Goal: Share content: Share content

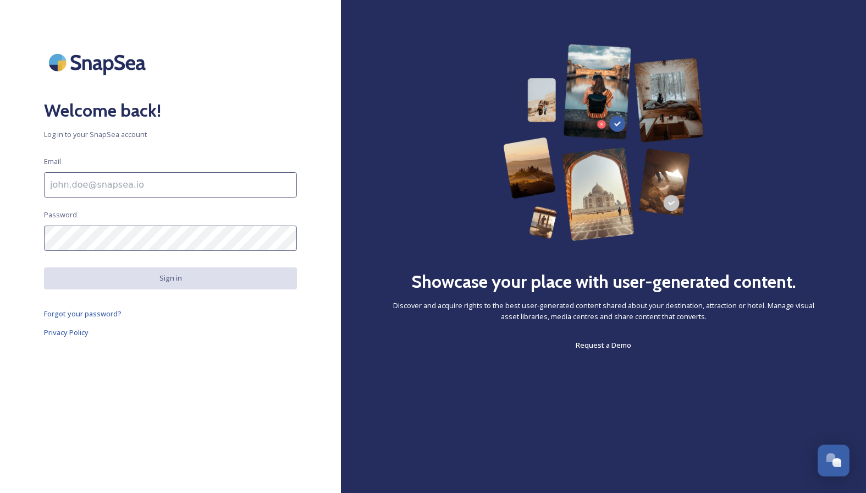
type input "[PERSON_NAME][EMAIL_ADDRESS][DOMAIN_NAME]"
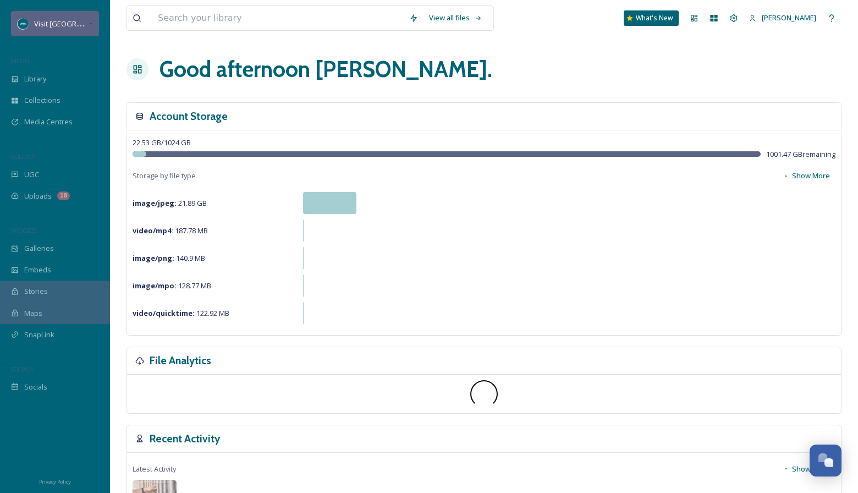
click at [64, 24] on span "Visit [GEOGRAPHIC_DATA][US_STATE]" at bounding box center [95, 23] width 123 height 10
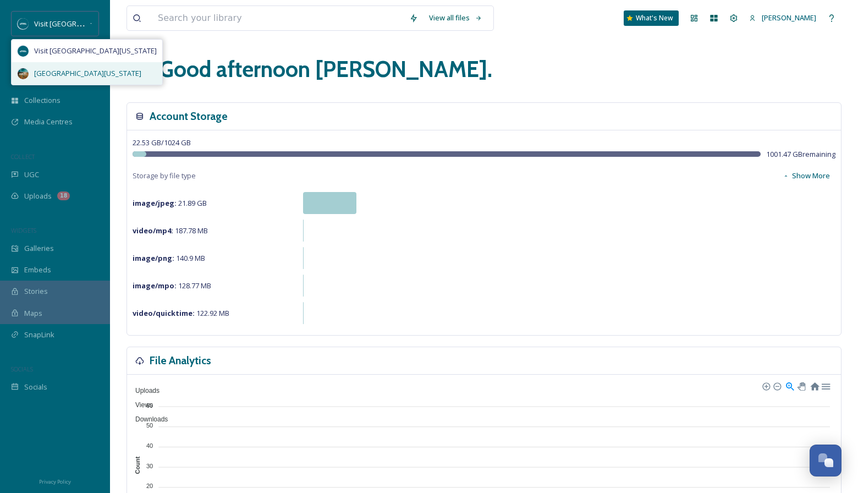
click at [69, 68] on span "[GEOGRAPHIC_DATA][US_STATE]" at bounding box center [87, 73] width 107 height 10
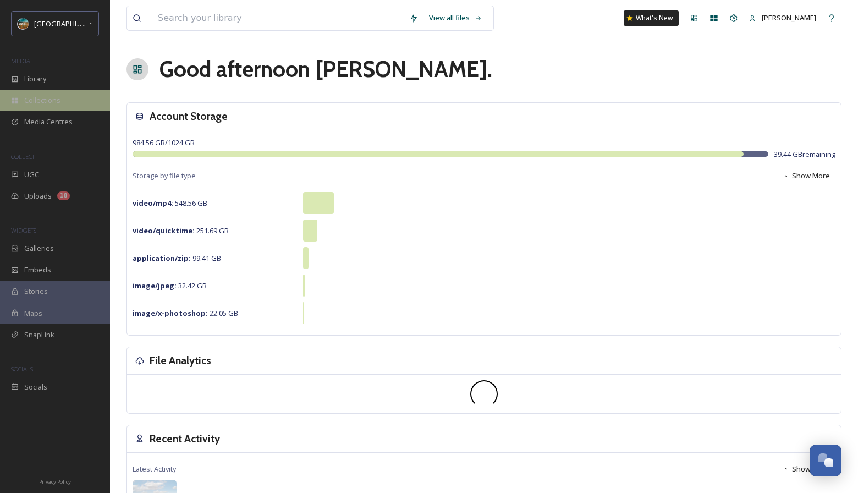
click at [43, 93] on div "Collections" at bounding box center [55, 100] width 110 height 21
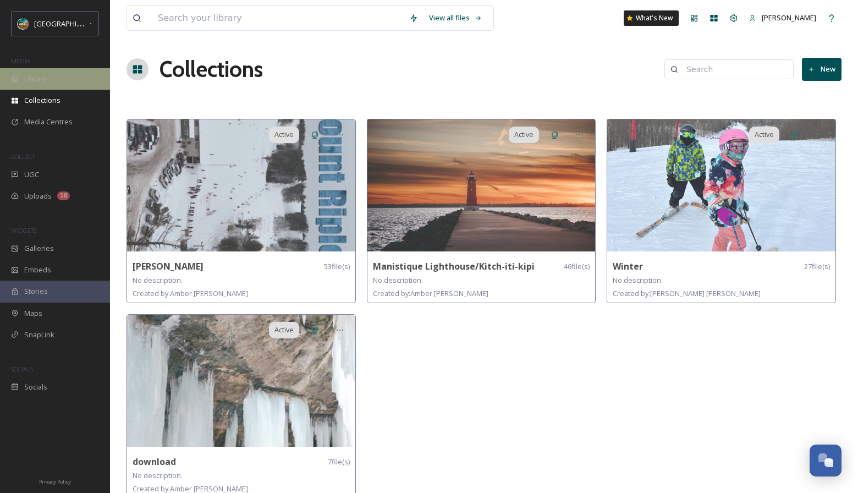
click at [44, 70] on div "Library" at bounding box center [55, 78] width 110 height 21
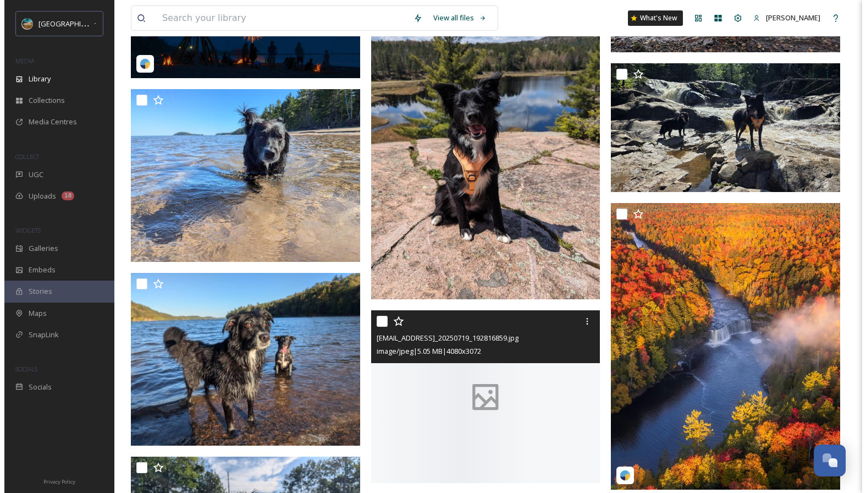
scroll to position [3146, 0]
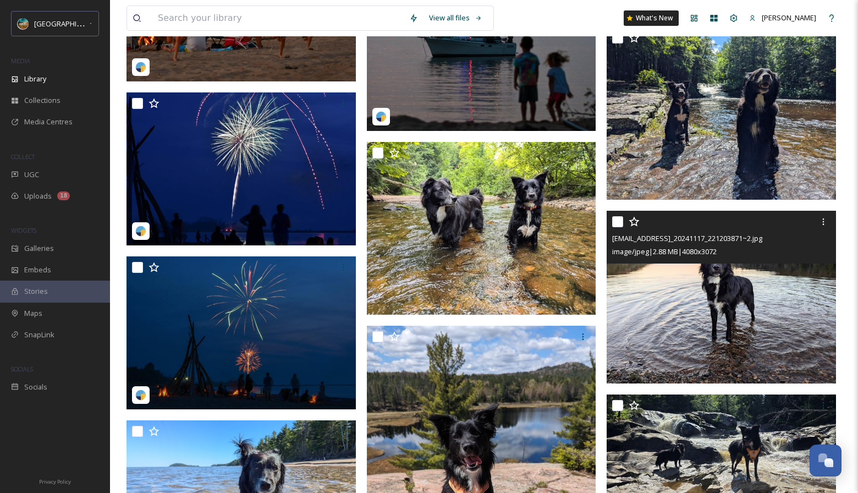
click at [710, 277] on img at bounding box center [720, 297] width 229 height 173
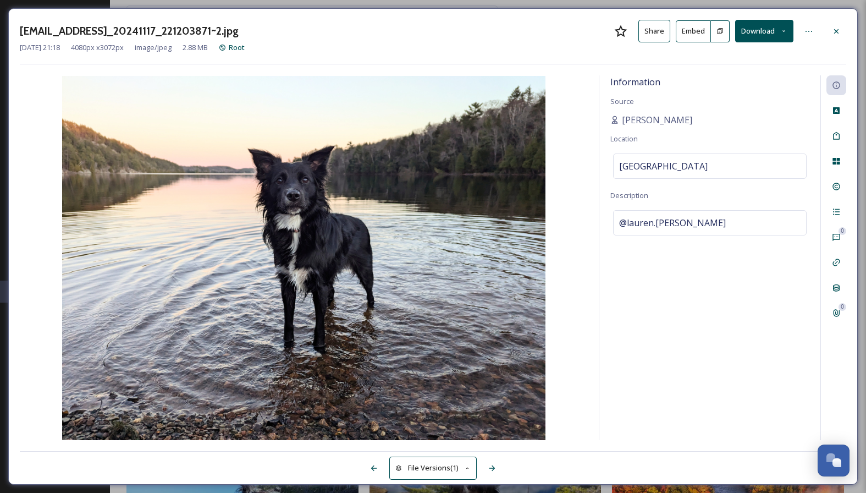
click at [682, 34] on button "Embed" at bounding box center [693, 31] width 35 height 22
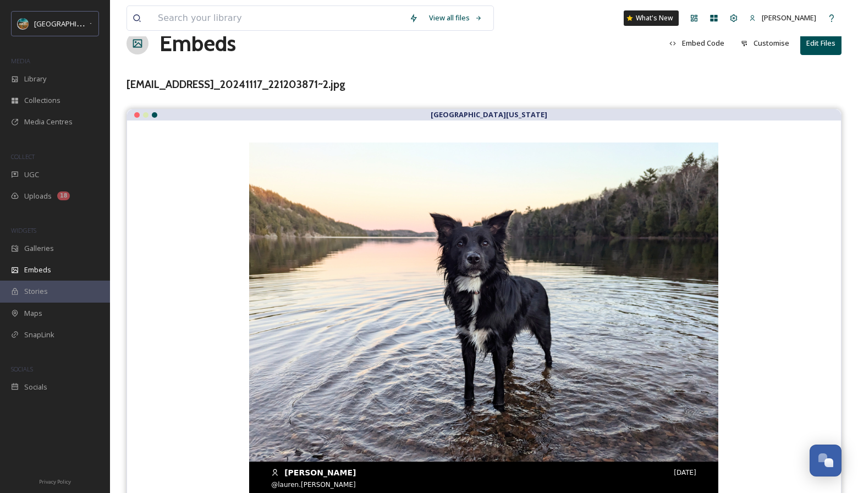
scroll to position [51, 0]
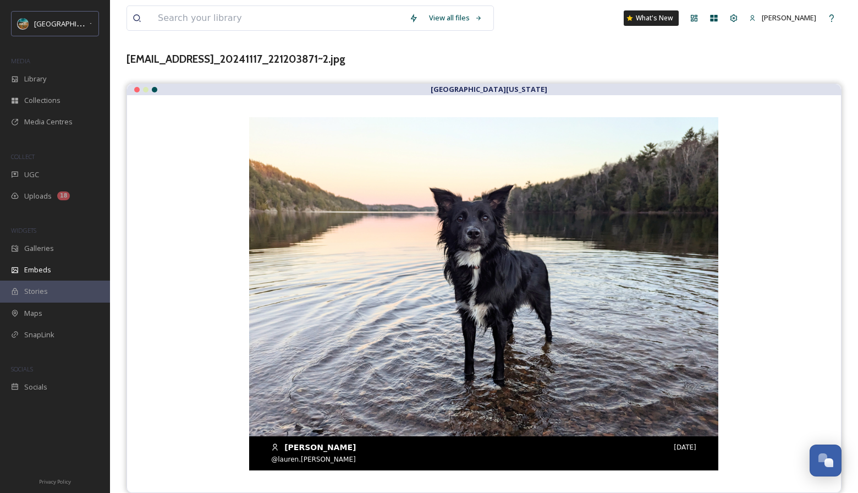
click at [539, 408] on img at bounding box center [483, 293] width 469 height 353
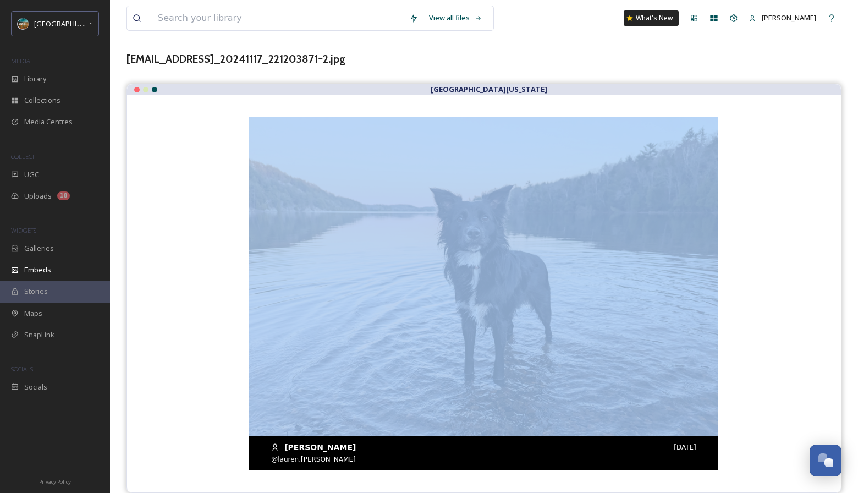
drag, startPoint x: 179, startPoint y: 286, endPoint x: 585, endPoint y: 397, distance: 421.2
click at [585, 397] on div "[PERSON_NAME] [DATE] @lauren.[PERSON_NAME] [PERSON_NAME]" at bounding box center [484, 293] width 714 height 397
click at [620, 388] on img at bounding box center [483, 293] width 469 height 353
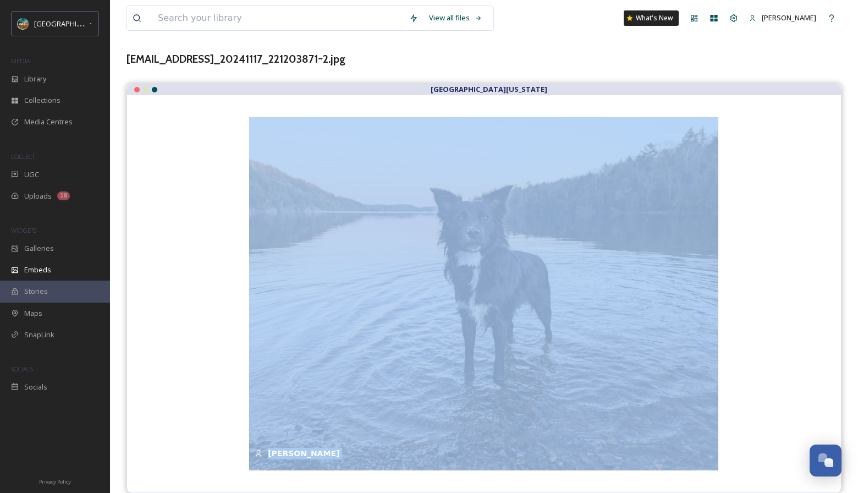
drag, startPoint x: 757, startPoint y: 395, endPoint x: 741, endPoint y: 323, distance: 73.2
click at [758, 395] on div "[PERSON_NAME] [DATE] @lauren.[PERSON_NAME] [PERSON_NAME]" at bounding box center [484, 293] width 714 height 397
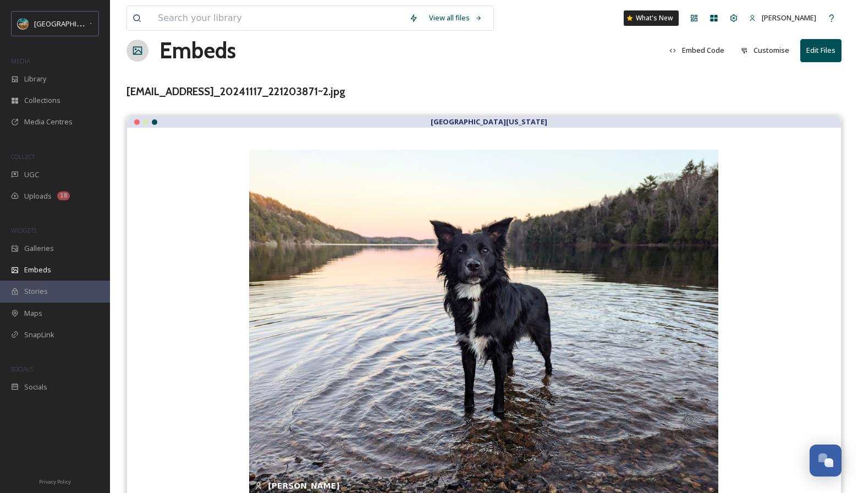
scroll to position [0, 0]
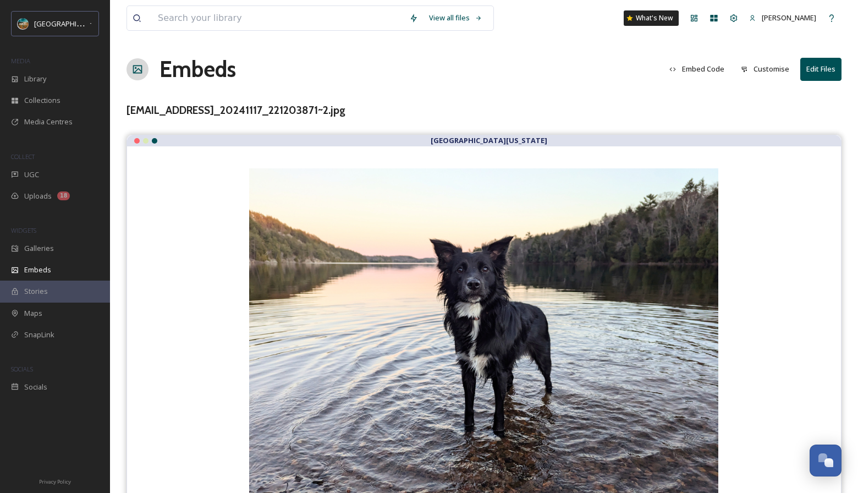
click at [137, 139] on div at bounding box center [136, 140] width 5 height 5
click at [687, 65] on button "Embed Code" at bounding box center [697, 68] width 66 height 21
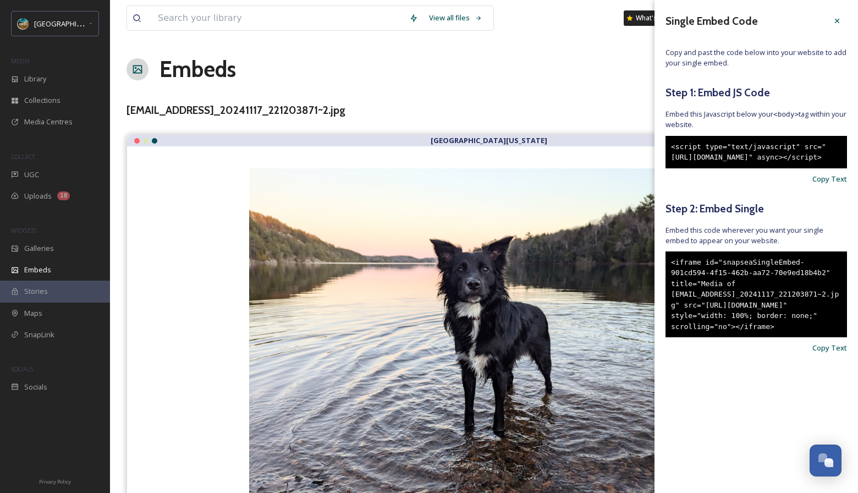
click at [731, 338] on div "<iframe id="snapseaSingleEmbed-901cd594-4f15-462b-aa72-70e9ed18b4b2" title="Med…" at bounding box center [755, 294] width 181 height 86
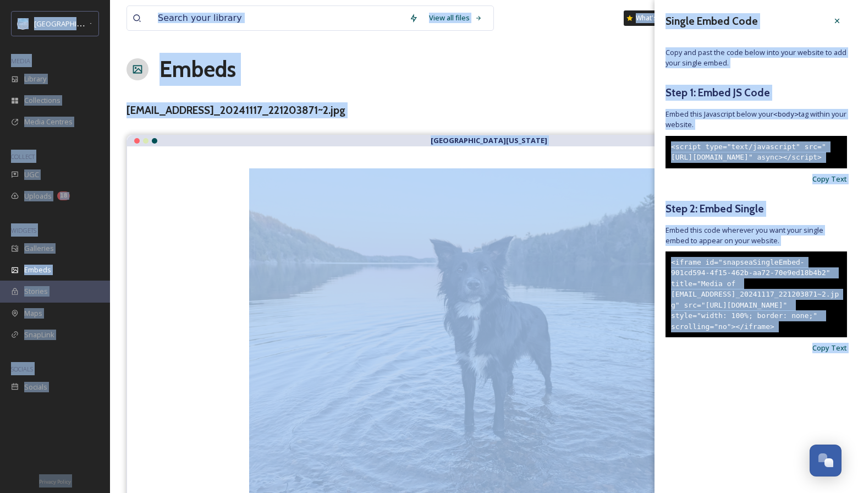
click at [731, 338] on div "<iframe id="snapseaSingleEmbed-901cd594-4f15-462b-aa72-70e9ed18b4b2" title="Med…" at bounding box center [755, 294] width 181 height 86
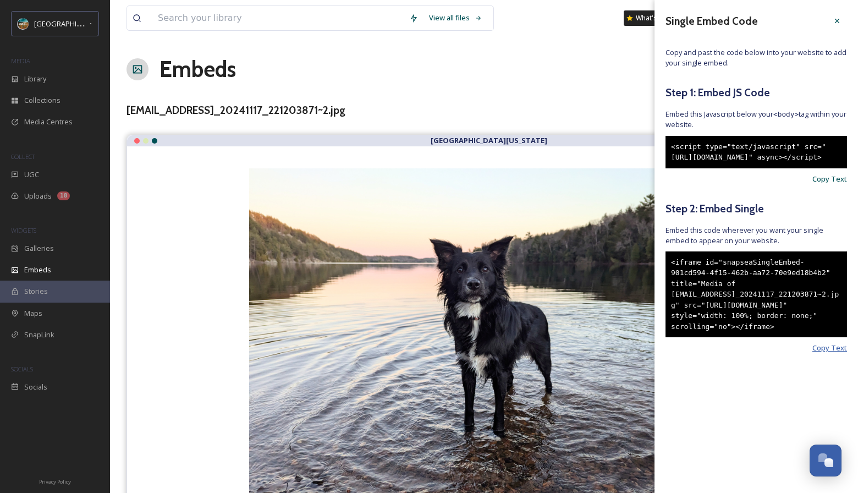
click at [830, 353] on span "Copy Text" at bounding box center [829, 348] width 35 height 10
click at [836, 19] on icon at bounding box center [836, 20] width 9 height 9
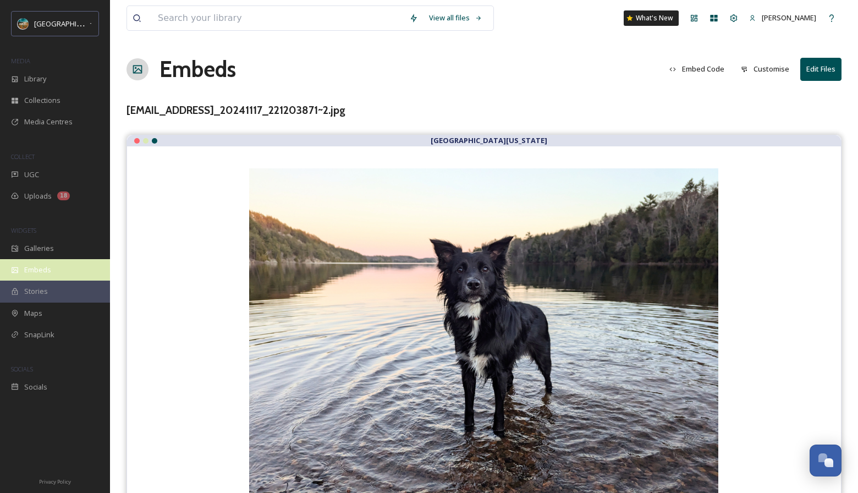
click at [45, 269] on span "Embeds" at bounding box center [37, 269] width 27 height 10
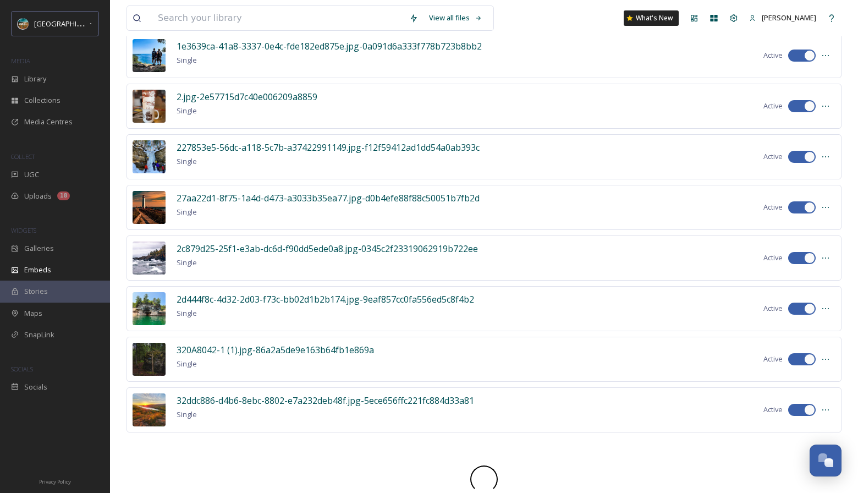
scroll to position [676, 0]
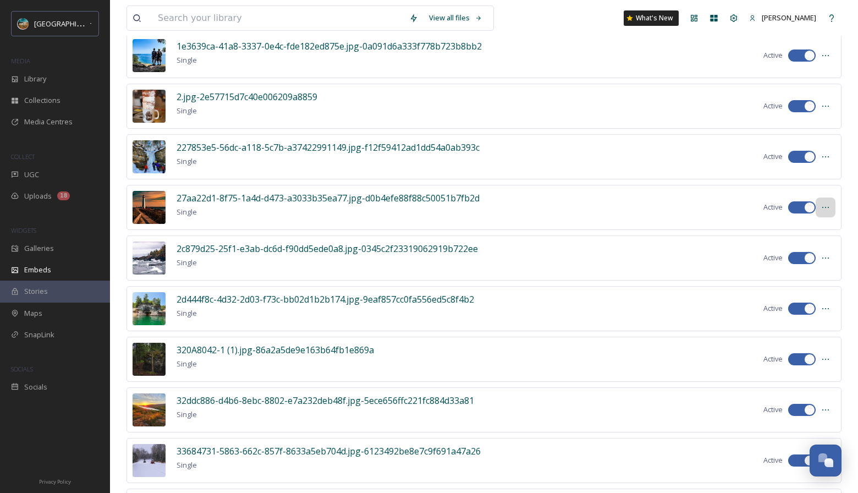
click at [822, 209] on icon at bounding box center [825, 207] width 9 height 9
click at [807, 247] on span "Embed Code" at bounding box center [803, 252] width 42 height 10
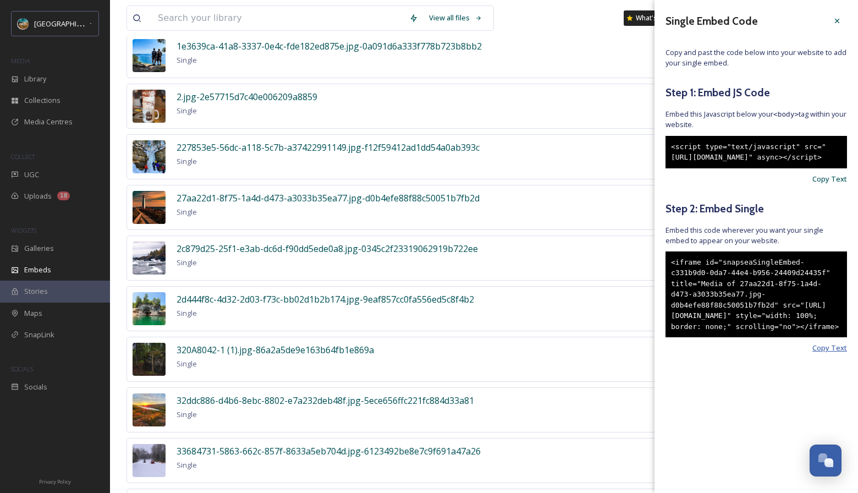
click at [834, 353] on span "Copy Text" at bounding box center [829, 348] width 35 height 10
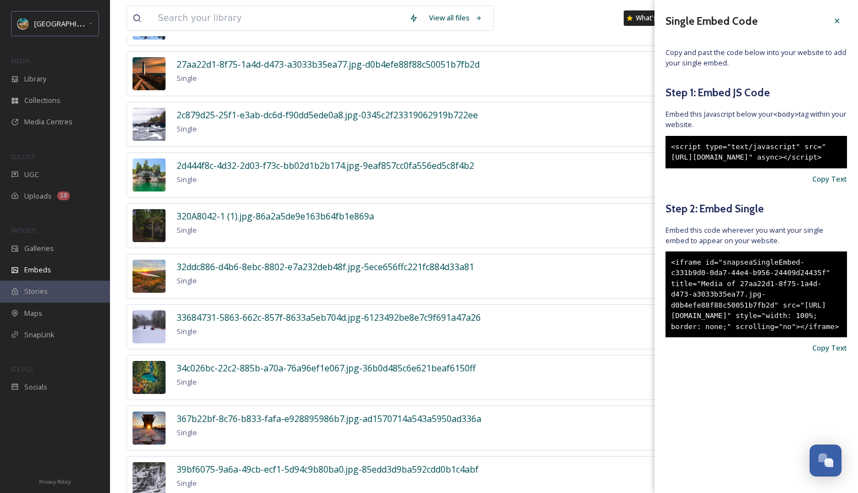
scroll to position [813, 0]
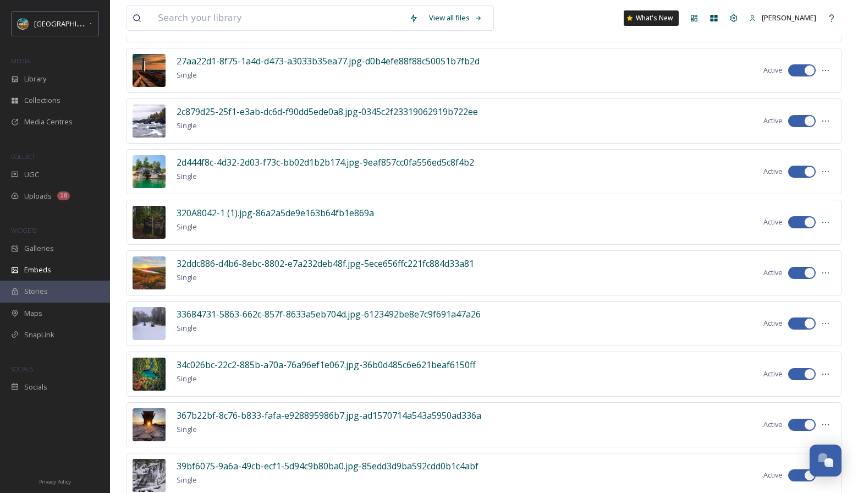
click at [554, 372] on div "34c026bc-22c2-885b-a70a-76a96ef1e067.jpg-36b0d485c6e621beaf6150ff Single Active" at bounding box center [483, 373] width 715 height 45
click at [818, 374] on div at bounding box center [825, 374] width 20 height 20
click at [794, 413] on div "Embed Code" at bounding box center [806, 418] width 58 height 21
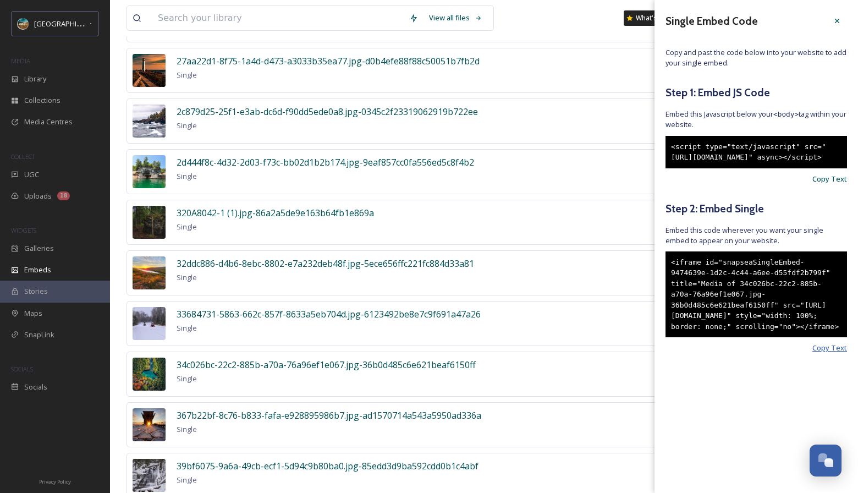
click at [831, 353] on span "Copy Text" at bounding box center [829, 348] width 35 height 10
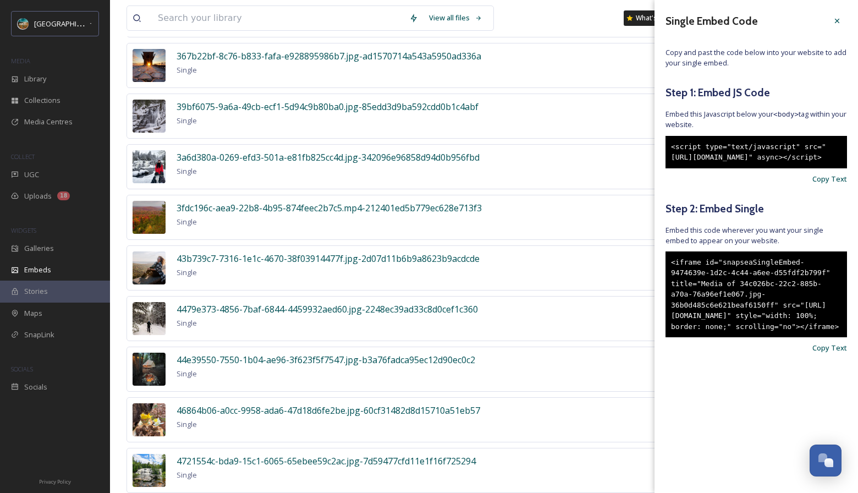
scroll to position [1339, 0]
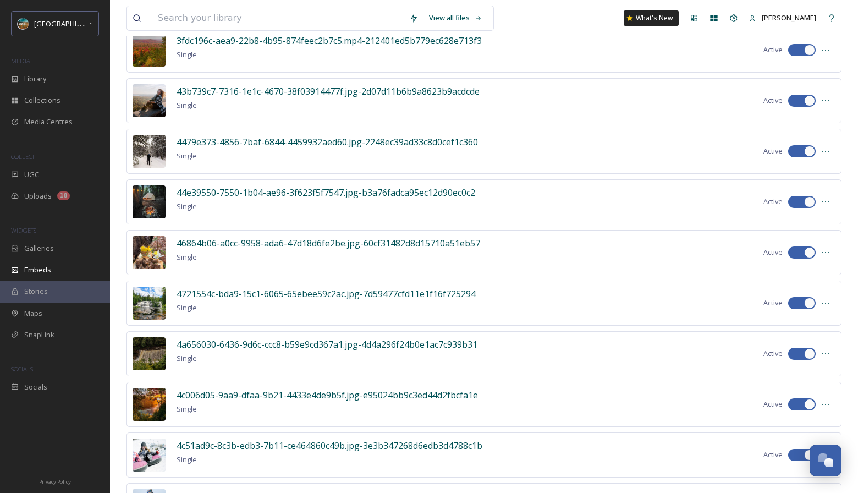
click at [592, 352] on div "4a656030-6436-9d6c-ccc8-b59e9cd367a1.jpg-4d4a296f24b0e1ac7c939b31 Single Active" at bounding box center [483, 353] width 715 height 45
click at [824, 352] on icon at bounding box center [825, 353] width 9 height 9
click at [816, 399] on span "Embed Code" at bounding box center [803, 399] width 42 height 10
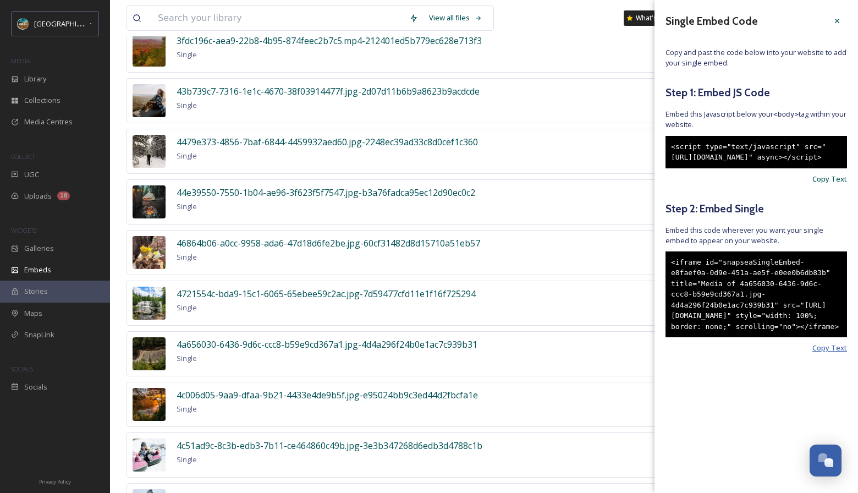
click at [830, 353] on span "Copy Text" at bounding box center [829, 348] width 35 height 10
click at [835, 19] on icon at bounding box center [837, 21] width 4 height 4
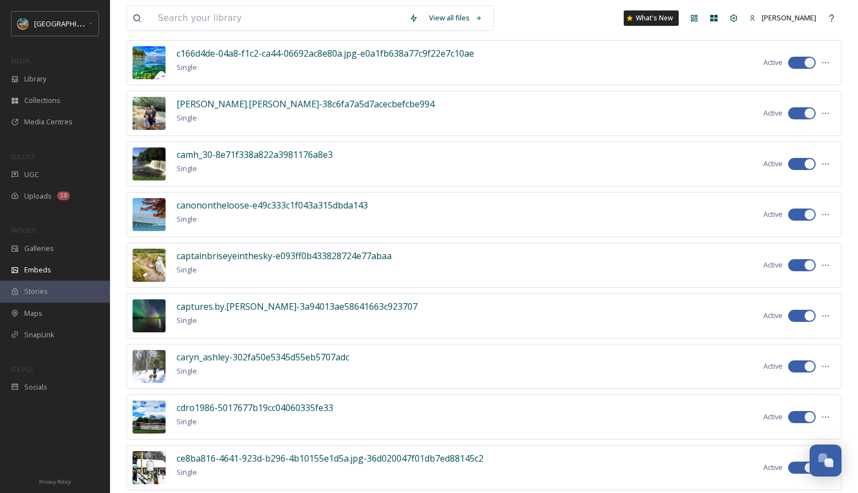
scroll to position [7754, 0]
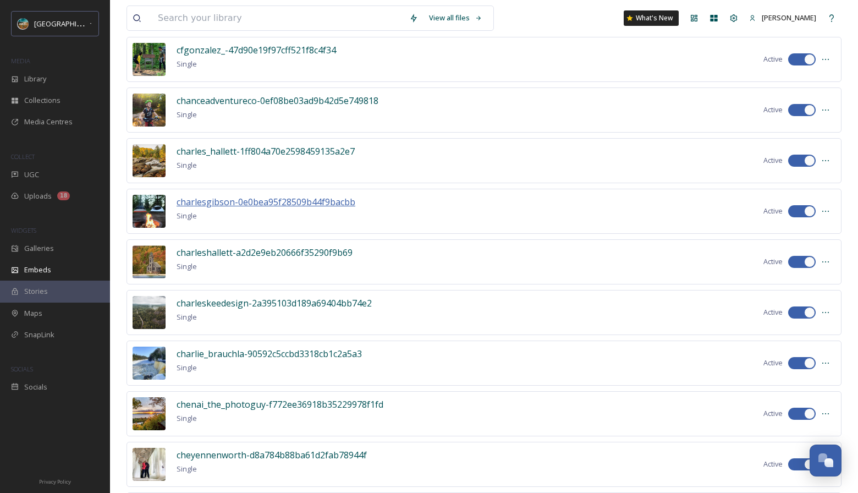
click at [227, 203] on span "charlesgibson-0e0bea95f28509b44f9bacbb" at bounding box center [265, 202] width 179 height 12
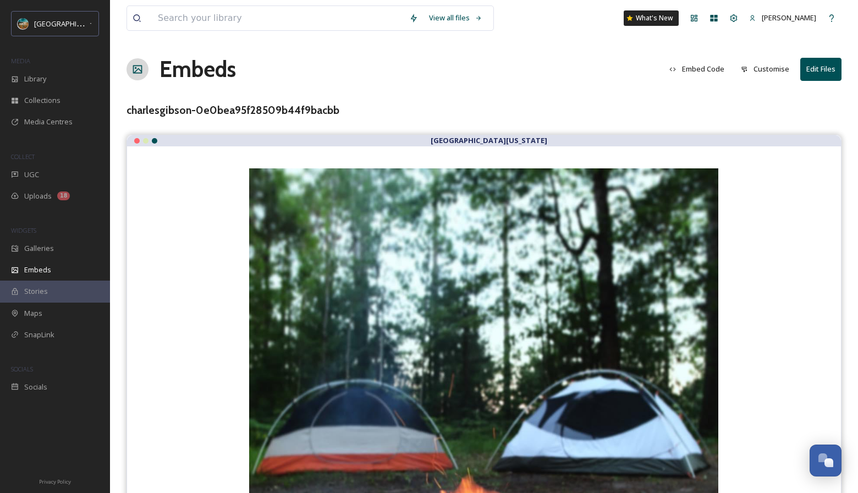
click at [137, 140] on div at bounding box center [136, 140] width 5 height 5
click at [54, 272] on div "Embeds" at bounding box center [55, 269] width 110 height 21
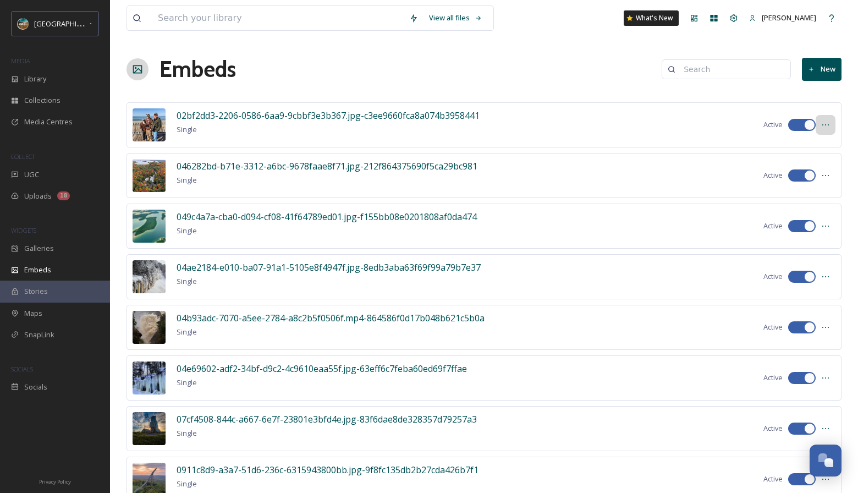
click at [827, 130] on div at bounding box center [825, 125] width 20 height 20
click at [299, 78] on div "Embeds New" at bounding box center [483, 69] width 715 height 33
click at [64, 74] on div "Library" at bounding box center [55, 78] width 110 height 21
